Goal: Task Accomplishment & Management: Book appointment/travel/reservation

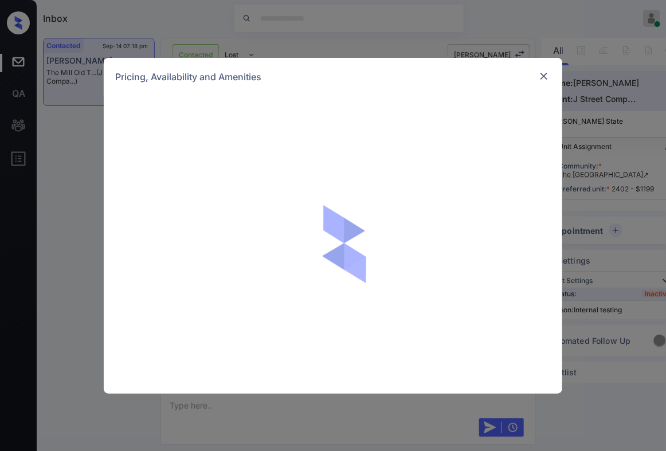
scroll to position [817, 0]
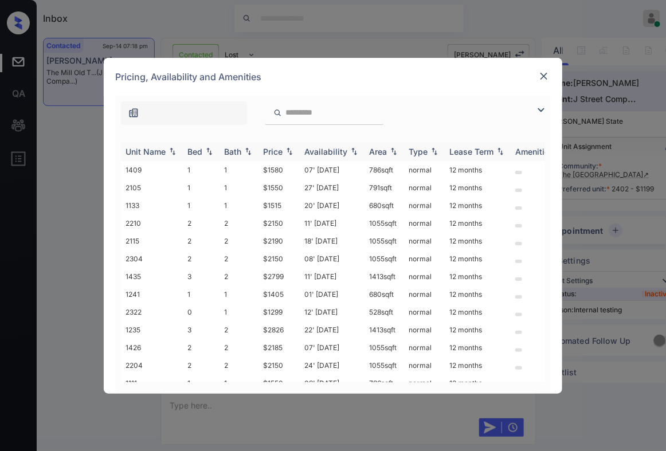
click at [292, 154] on img at bounding box center [289, 151] width 11 height 8
click at [292, 154] on img at bounding box center [289, 151] width 11 height 9
click at [286, 167] on td "$1199" at bounding box center [279, 170] width 41 height 18
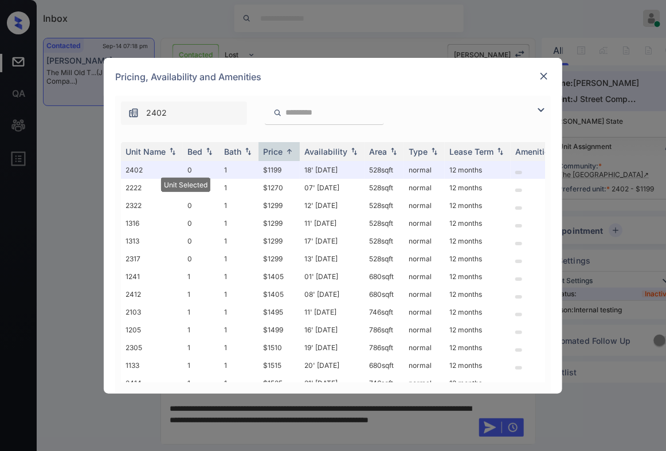
click at [542, 73] on img at bounding box center [543, 76] width 11 height 11
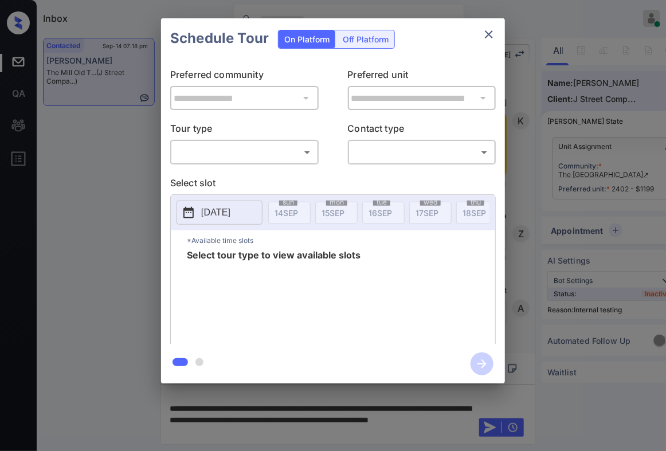
scroll to position [1934, 0]
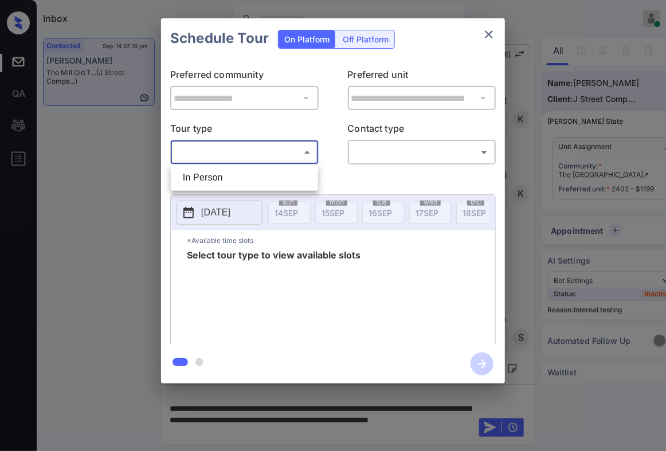
click at [253, 159] on body "Inbox Caroline Dacanay Online Set yourself offline Set yourself on break Profil…" at bounding box center [333, 225] width 666 height 451
click at [239, 180] on li "In Person" at bounding box center [245, 177] width 142 height 21
type input "********"
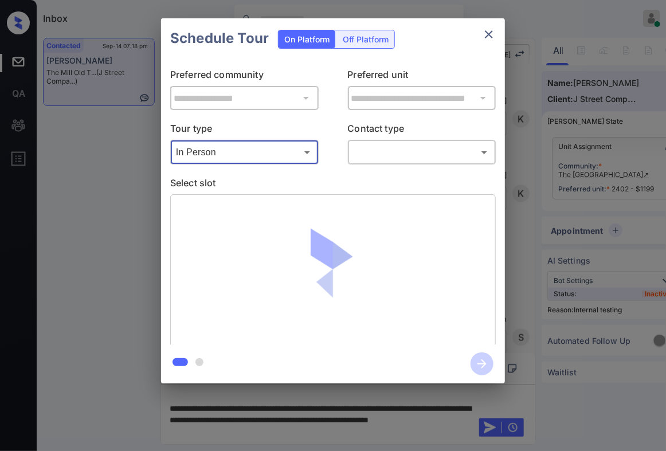
click at [362, 154] on body "Inbox Caroline Dacanay Online Set yourself offline Set yourself on break Profil…" at bounding box center [333, 225] width 666 height 451
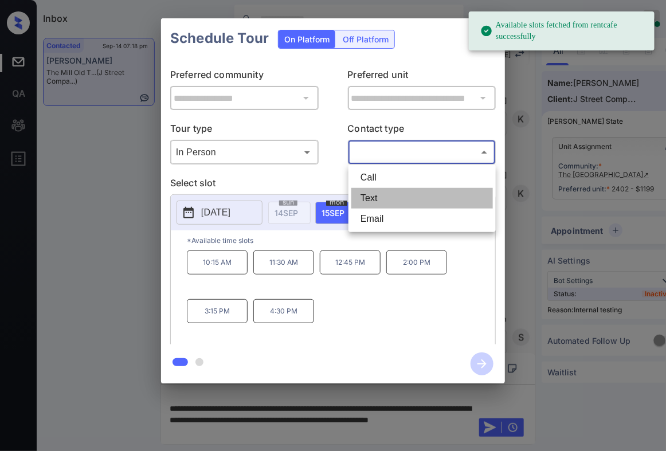
click at [371, 195] on li "Text" at bounding box center [422, 198] width 142 height 21
type input "****"
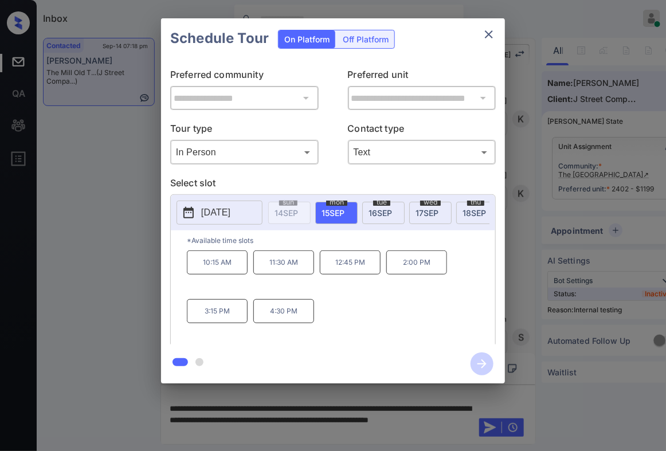
click at [230, 213] on p "[DATE]" at bounding box center [215, 213] width 29 height 14
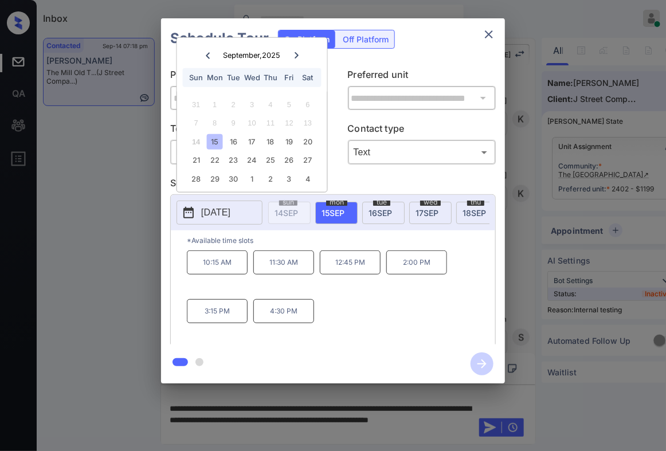
click at [289, 52] on div at bounding box center [296, 55] width 15 height 14
click at [240, 118] on div "7" at bounding box center [233, 122] width 15 height 15
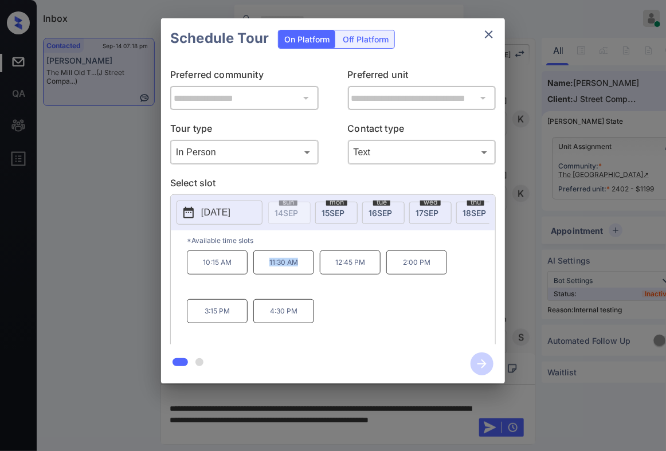
drag, startPoint x: 298, startPoint y: 268, endPoint x: 266, endPoint y: 265, distance: 32.2
click at [266, 265] on p "11:30 AM" at bounding box center [283, 263] width 61 height 24
copy p "11:30 AM"
drag, startPoint x: 439, startPoint y: 271, endPoint x: 397, endPoint y: 271, distance: 41.3
click at [397, 271] on p "2:00 PM" at bounding box center [416, 263] width 61 height 24
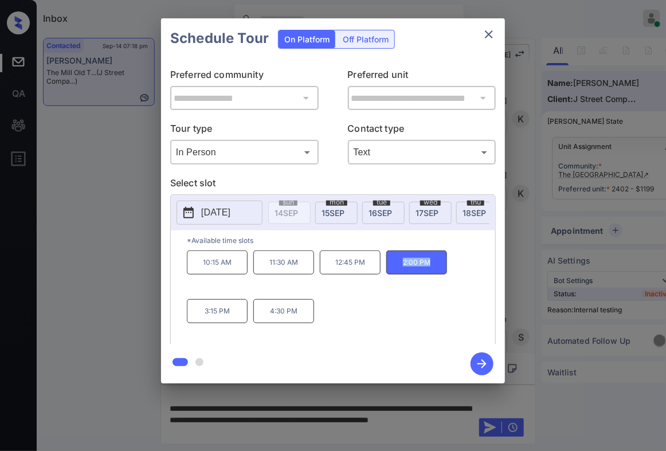
copy p "2:00 PM"
click at [553, 54] on div "**********" at bounding box center [333, 201] width 666 height 402
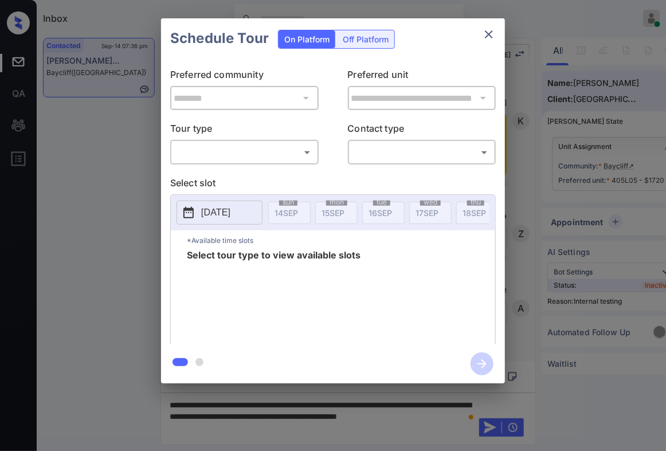
click at [293, 156] on body "Inbox [PERSON_NAME] Online Set yourself offline Set yourself on break Profile S…" at bounding box center [333, 225] width 666 height 451
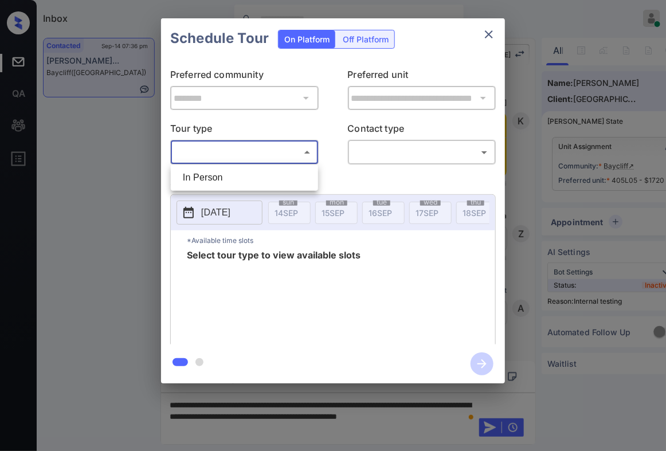
scroll to position [5105, 0]
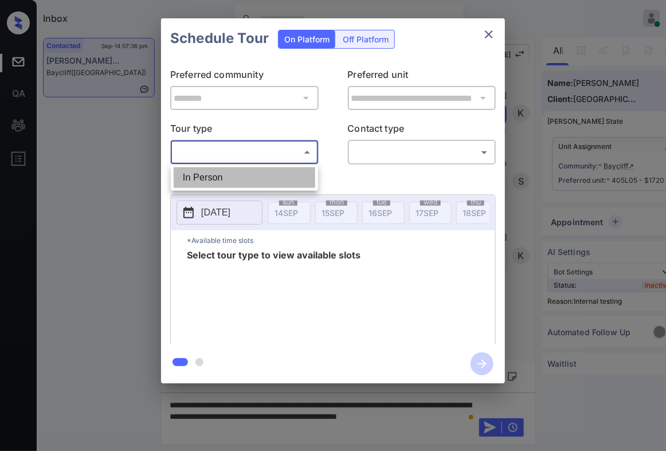
click at [298, 170] on li "In Person" at bounding box center [245, 177] width 142 height 21
type input "********"
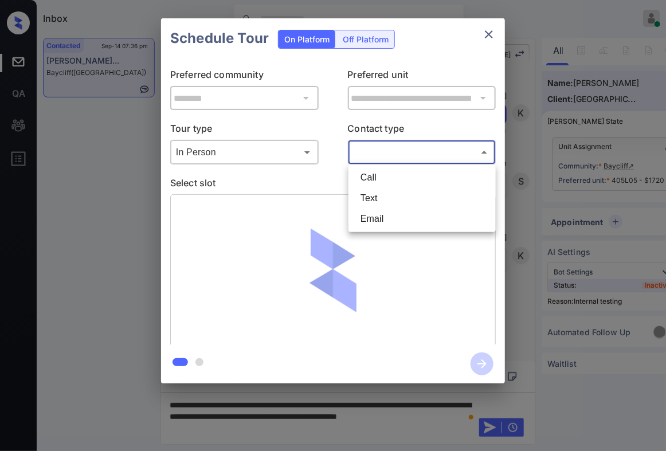
click at [378, 149] on body "Inbox [PERSON_NAME] Online Set yourself offline Set yourself on break Profile S…" at bounding box center [333, 225] width 666 height 451
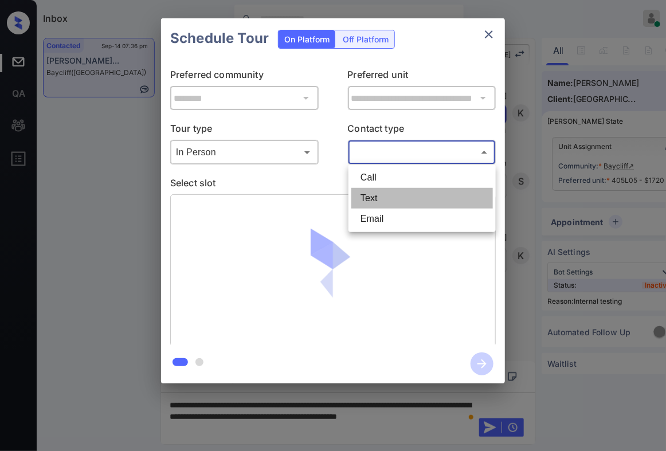
click at [389, 191] on li "Text" at bounding box center [422, 198] width 142 height 21
type input "****"
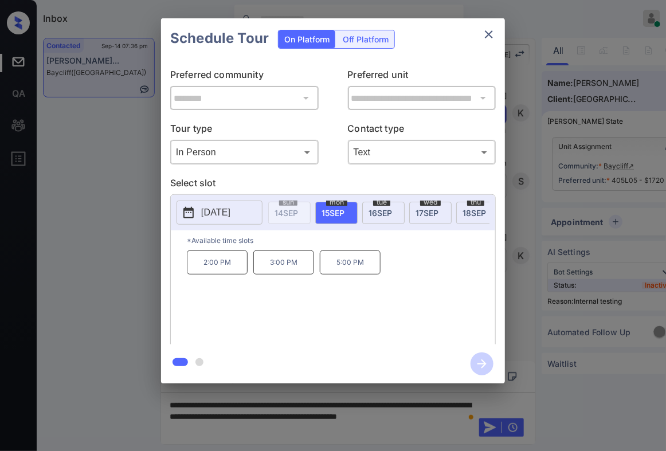
click at [314, 417] on div at bounding box center [333, 225] width 666 height 451
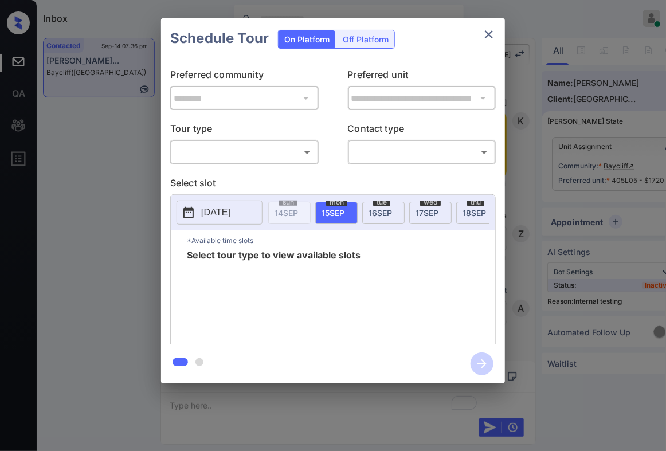
scroll to position [5105, 0]
click at [262, 147] on body "Inbox Caroline Dacanay Online Set yourself offline Set yourself on break Profil…" at bounding box center [333, 225] width 666 height 451
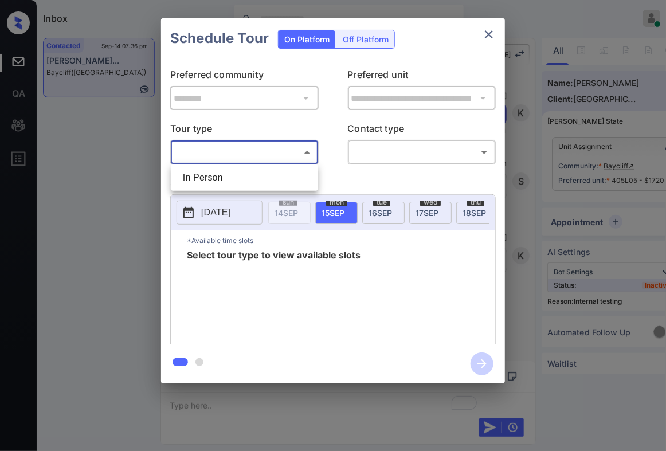
click at [258, 166] on ul "In Person" at bounding box center [244, 178] width 147 height 26
click at [271, 173] on li "In Person" at bounding box center [245, 177] width 142 height 21
type input "********"
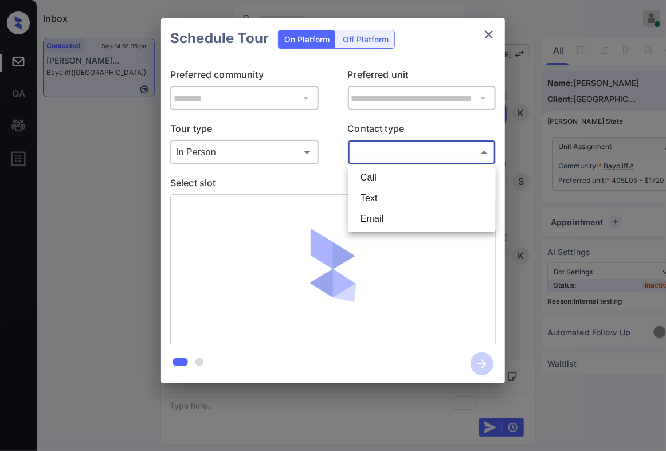
click at [429, 148] on body "Inbox Caroline Dacanay Online Set yourself offline Set yourself on break Profil…" at bounding box center [333, 225] width 666 height 451
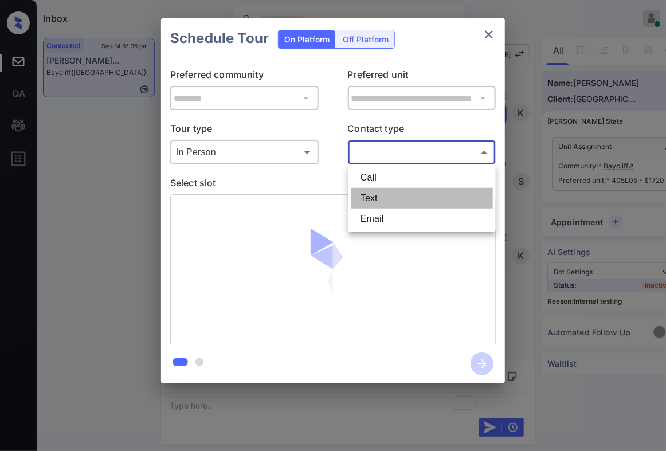
click at [427, 196] on li "Text" at bounding box center [422, 198] width 142 height 21
type input "****"
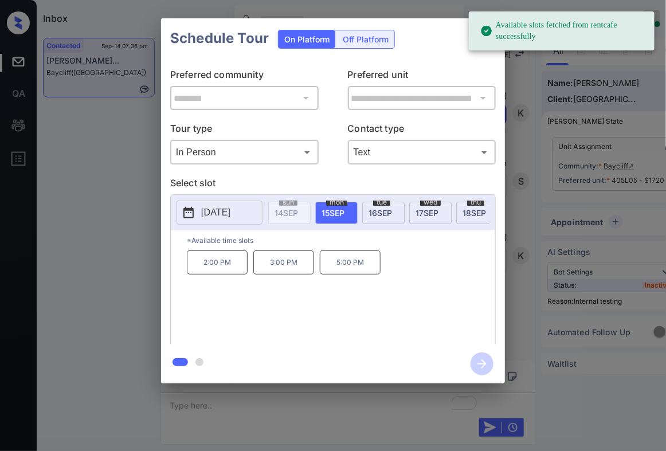
click at [226, 273] on p "2:00 PM" at bounding box center [217, 263] width 61 height 24
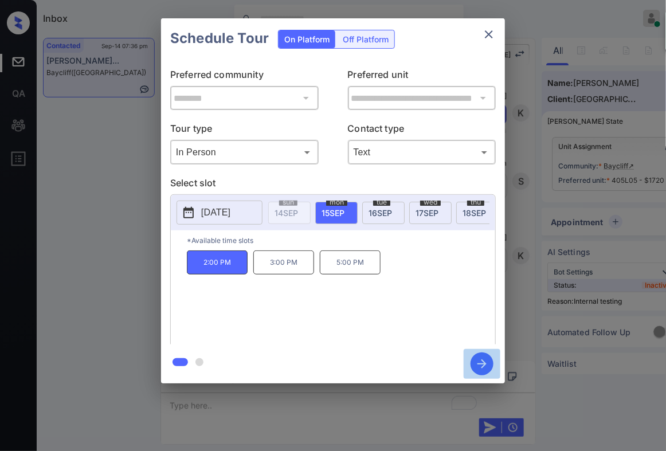
click at [484, 364] on icon "button" at bounding box center [482, 363] width 9 height 9
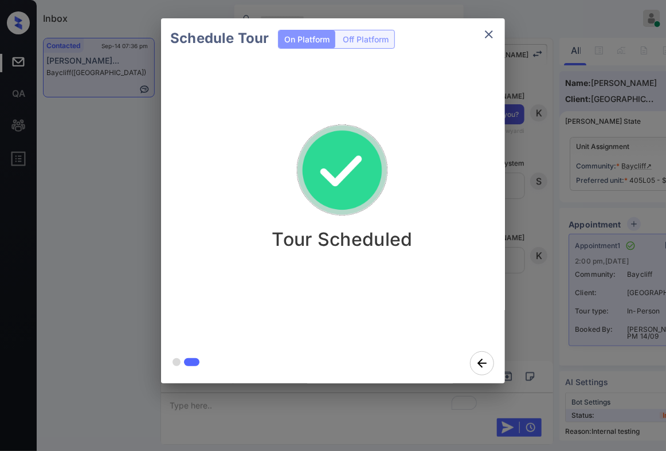
click at [622, 233] on div "Schedule Tour On Platform Off Platform Tour Scheduled" at bounding box center [333, 201] width 666 height 402
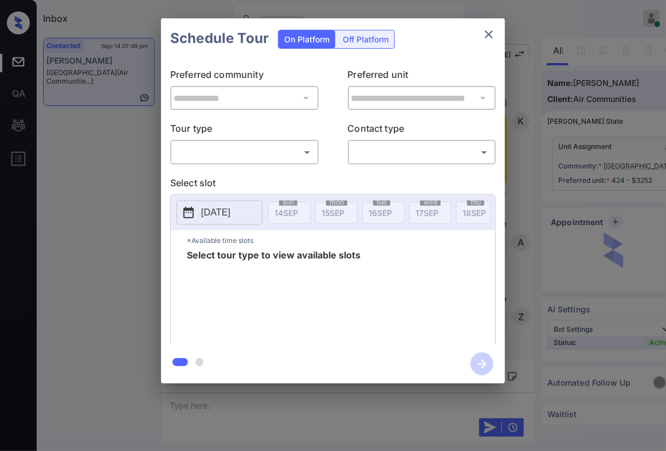
scroll to position [2249, 0]
click at [273, 154] on body "Inbox [PERSON_NAME] Online Set yourself offline Set yourself on break Profile S…" at bounding box center [333, 225] width 666 height 451
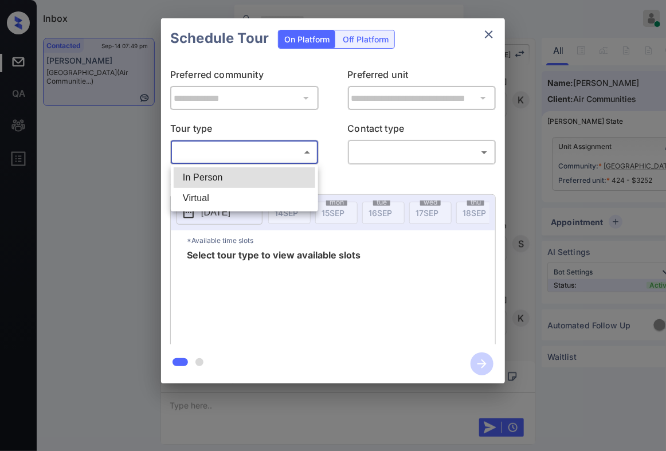
click at [280, 177] on li "In Person" at bounding box center [245, 177] width 142 height 21
type input "********"
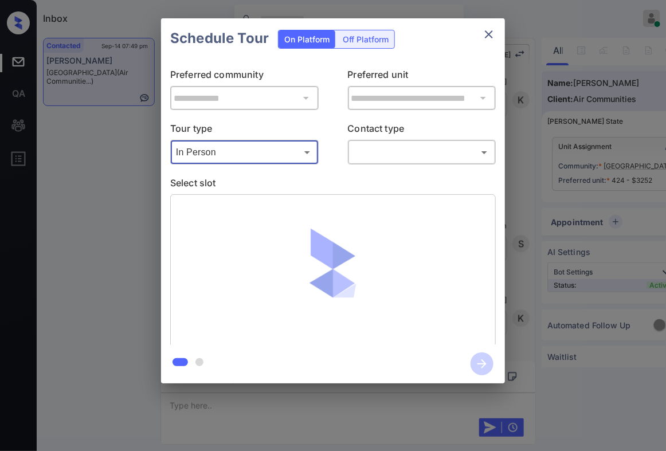
click at [384, 156] on body "Inbox [PERSON_NAME] Online Set yourself offline Set yourself on break Profile S…" at bounding box center [333, 225] width 666 height 451
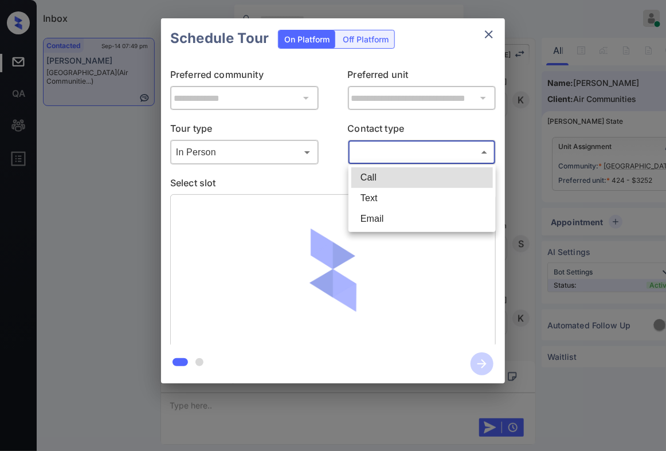
drag, startPoint x: 390, startPoint y: 185, endPoint x: 388, endPoint y: 208, distance: 22.4
click at [388, 208] on ul "Call Text Email" at bounding box center [422, 199] width 147 height 68
click at [384, 203] on li "Text" at bounding box center [422, 198] width 142 height 21
type input "****"
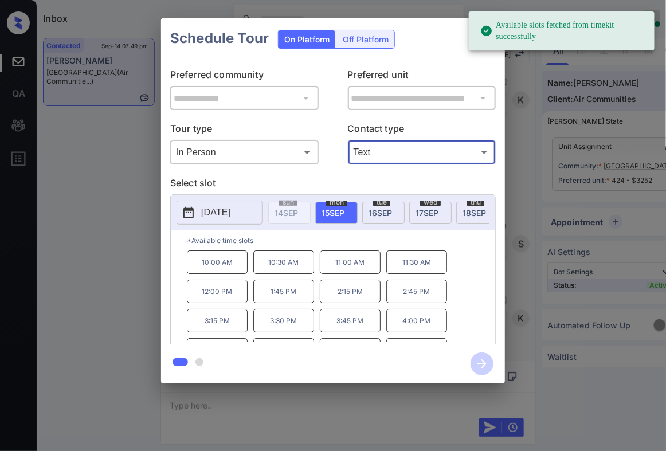
click at [381, 213] on span "[DATE]" at bounding box center [381, 213] width 24 height 10
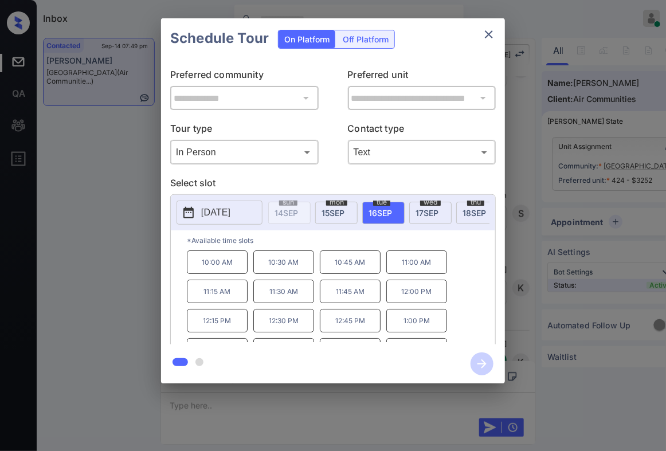
click at [547, 303] on div "**********" at bounding box center [333, 201] width 666 height 402
